Goal: Navigation & Orientation: Understand site structure

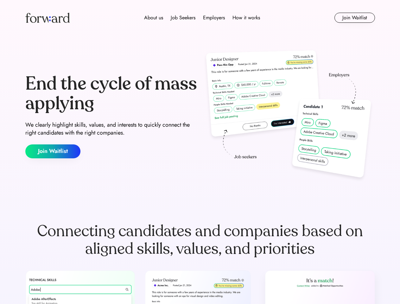
click at [200, 152] on div "End the cycle of mass applying We clearly highlight skills, values, and interes…" at bounding box center [200, 116] width 350 height 136
click at [200, 18] on div "About us Job Seekers Employers How it works" at bounding box center [201, 18] width 249 height 8
click at [47, 18] on img at bounding box center [47, 18] width 44 height 10
click at [202, 18] on div "About us Job Seekers Employers How it works" at bounding box center [201, 18] width 249 height 8
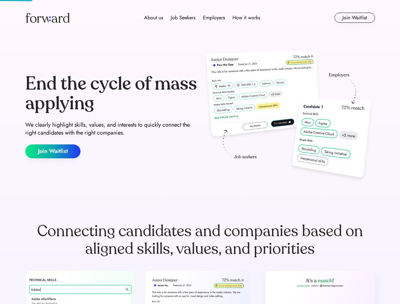
click at [154, 18] on div "About us" at bounding box center [153, 18] width 19 height 8
click at [183, 18] on div "Job Seekers" at bounding box center [183, 18] width 25 height 8
click at [214, 18] on div "Employers" at bounding box center [214, 18] width 22 height 8
click at [246, 18] on div "How it works" at bounding box center [246, 18] width 28 height 8
